Goal: Task Accomplishment & Management: Use online tool/utility

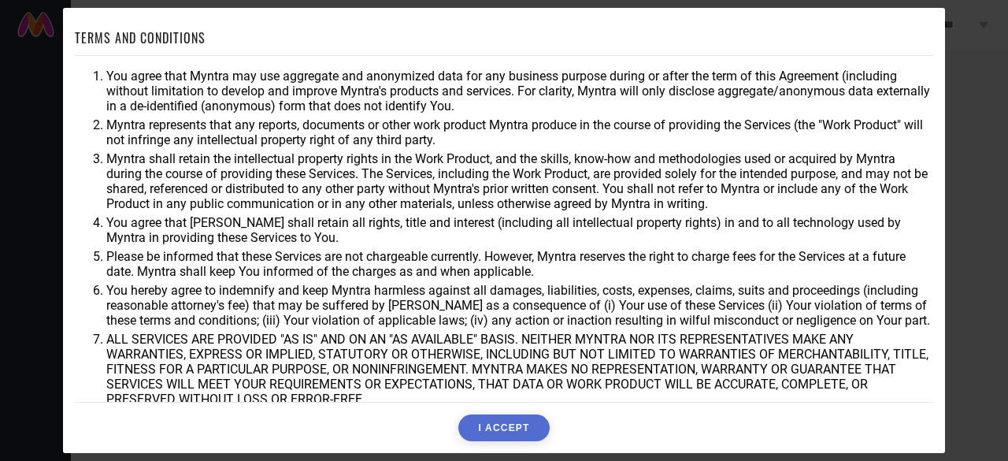
scroll to position [87, 0]
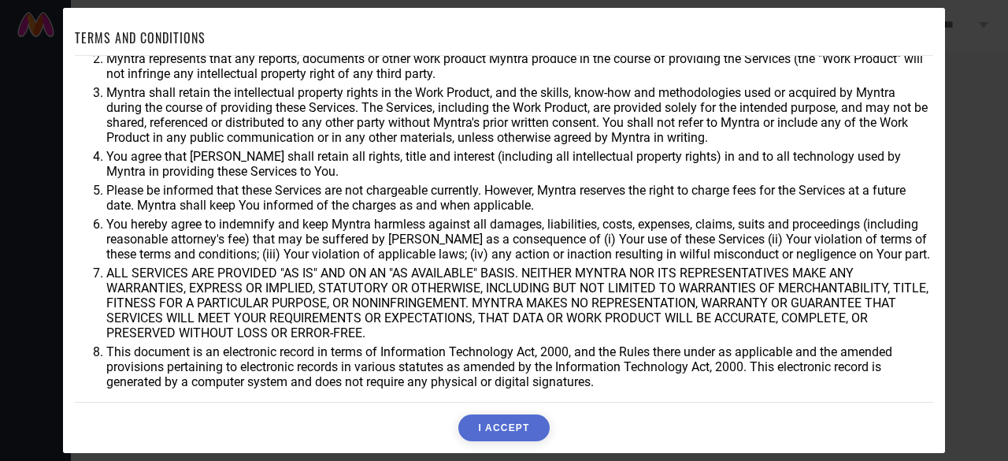
click at [506, 426] on button "I ACCEPT" at bounding box center [503, 427] width 91 height 27
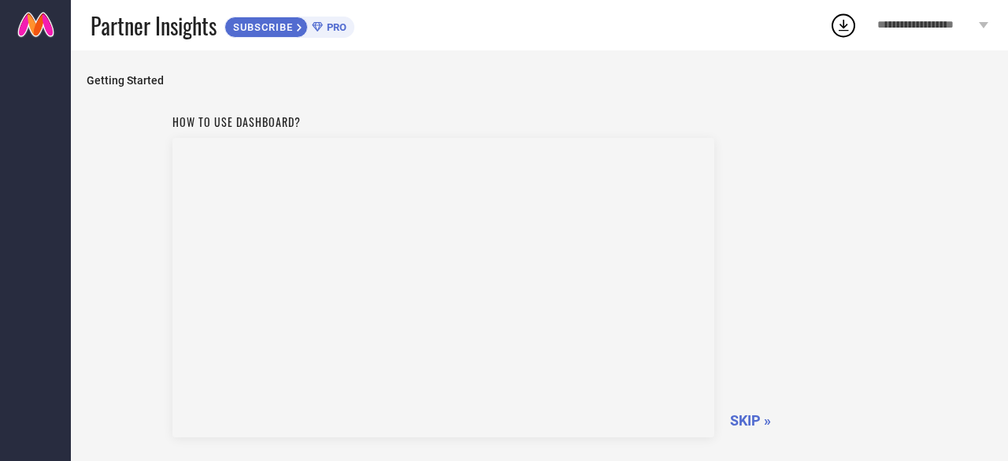
click at [750, 417] on span "SKIP »" at bounding box center [750, 420] width 41 height 17
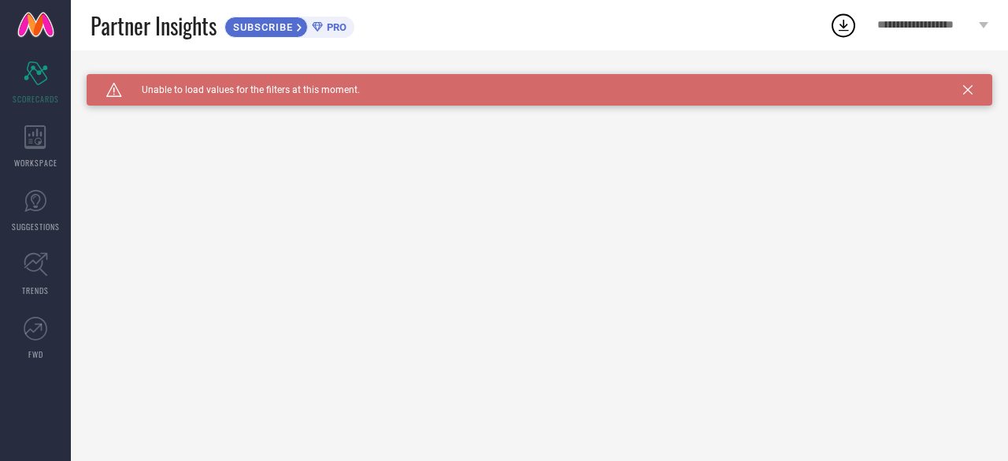
click at [40, 28] on link at bounding box center [35, 25] width 71 height 50
click at [290, 29] on span "SUBSCRIBE" at bounding box center [261, 27] width 72 height 12
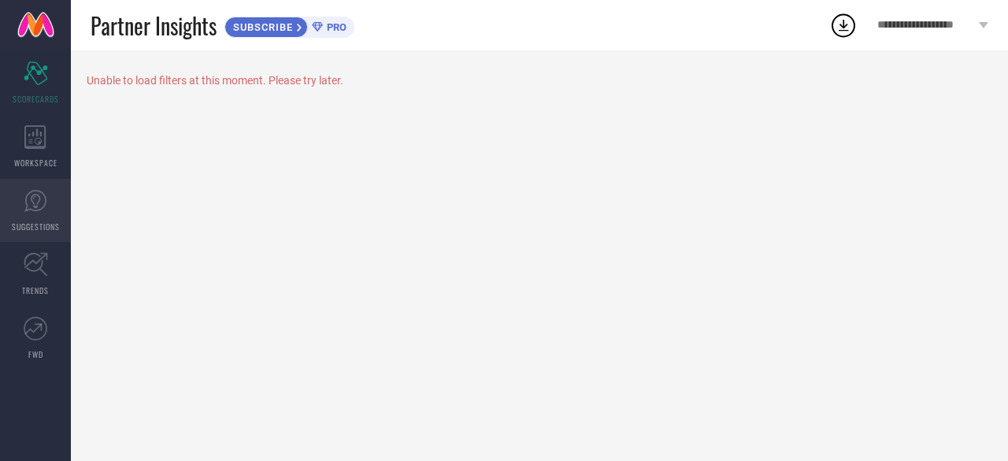
click at [43, 218] on link "SUGGESTIONS" at bounding box center [35, 210] width 71 height 63
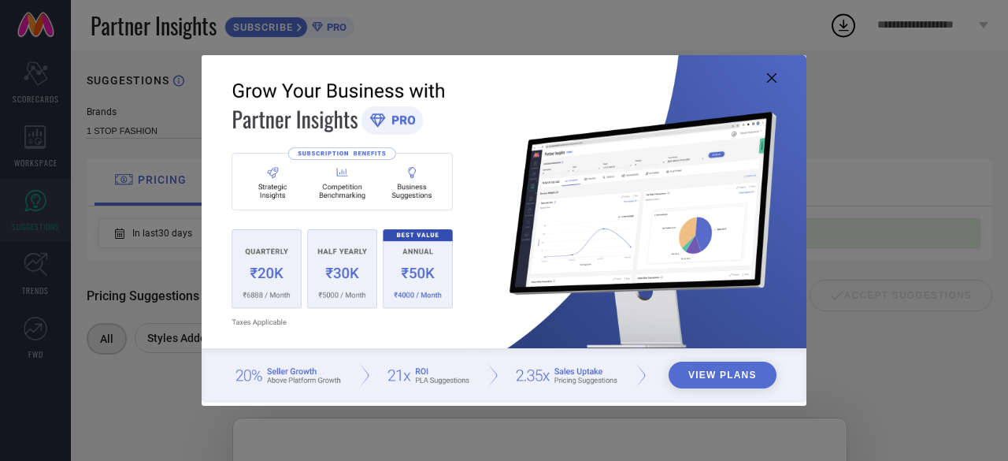
click at [767, 81] on icon at bounding box center [771, 77] width 9 height 9
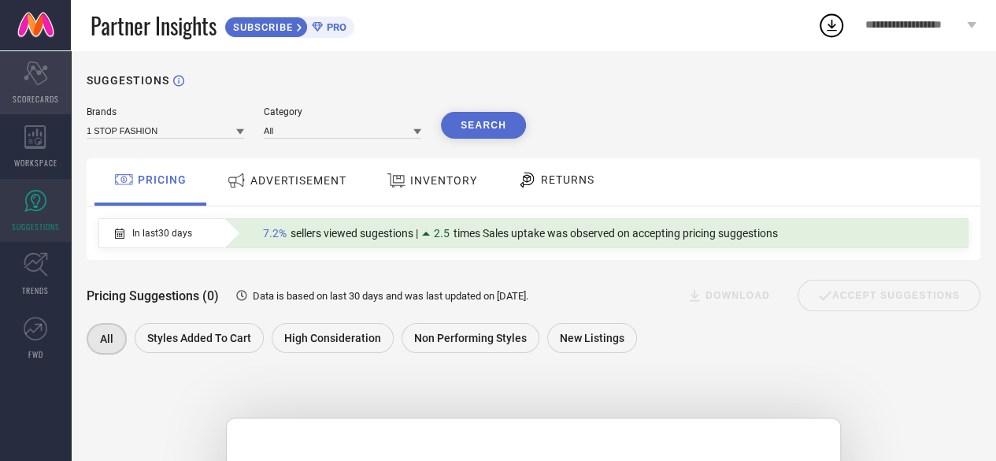
click at [21, 83] on div "Scorecard SCORECARDS" at bounding box center [35, 82] width 71 height 63
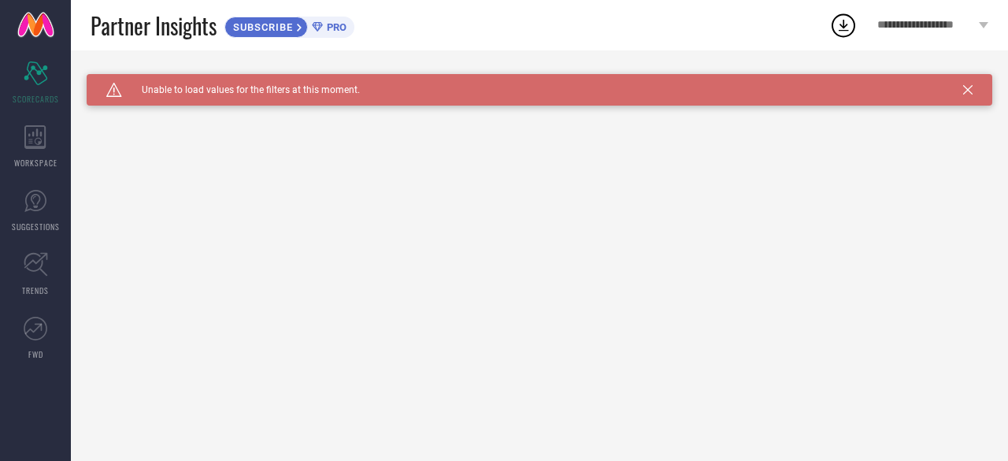
click at [277, 88] on span "Unable to load values for the filters at this moment." at bounding box center [241, 89] width 238 height 11
